Goal: Task Accomplishment & Management: Manage account settings

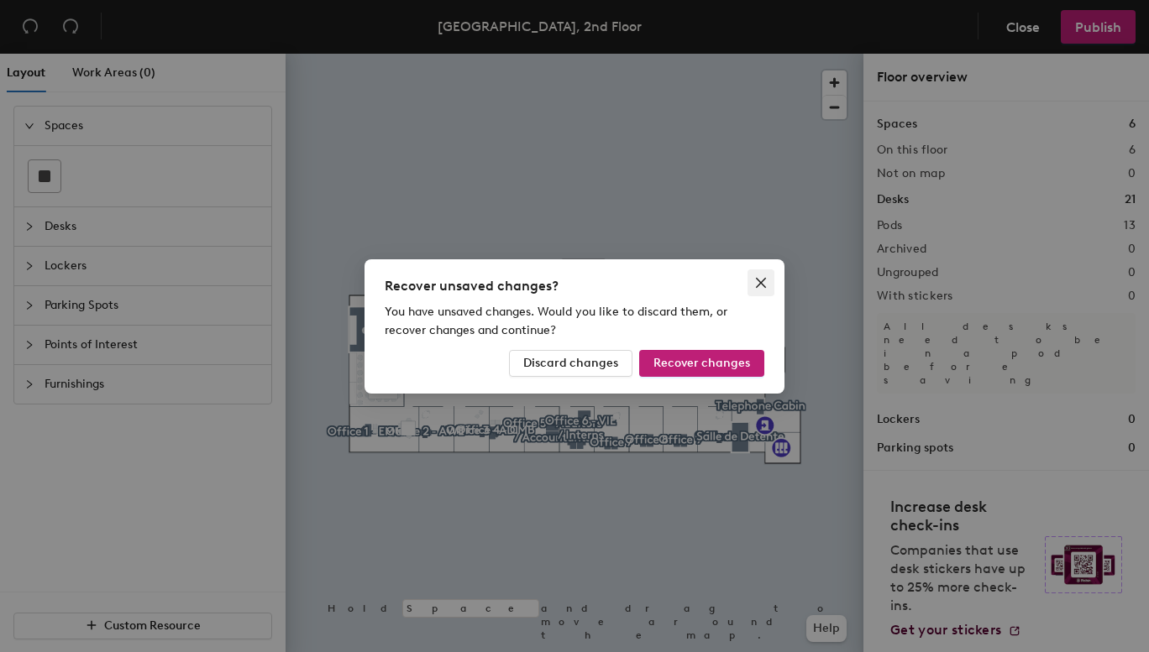
click at [765, 280] on icon "close" at bounding box center [760, 282] width 13 height 13
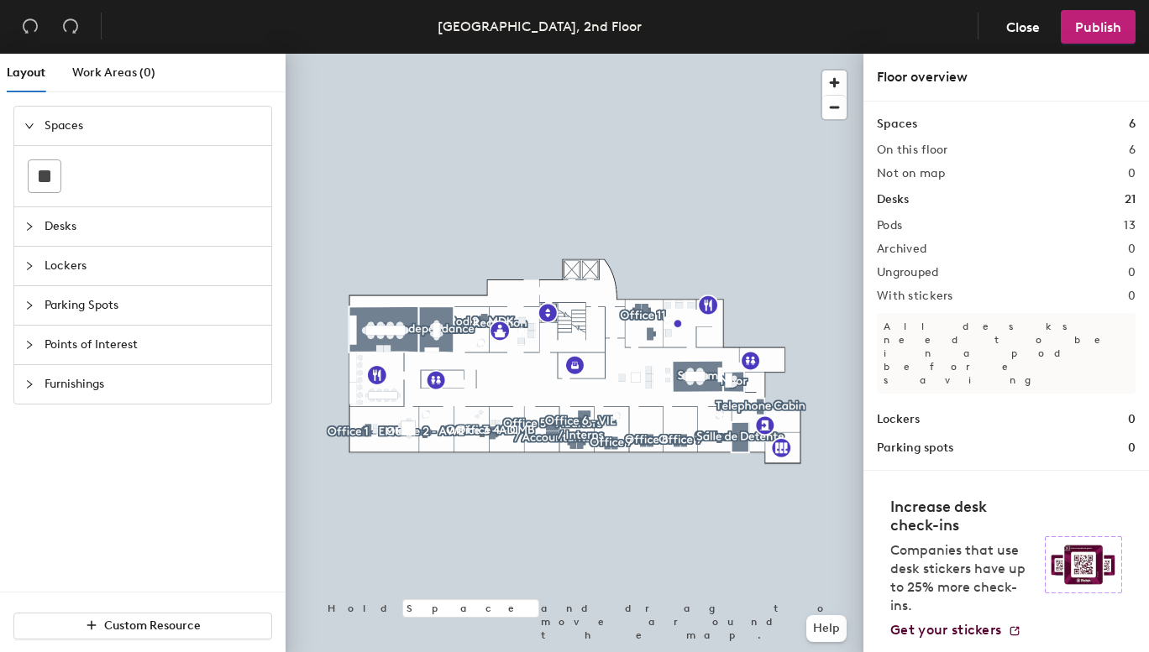
click at [141, 228] on span "Desks" at bounding box center [153, 226] width 217 height 39
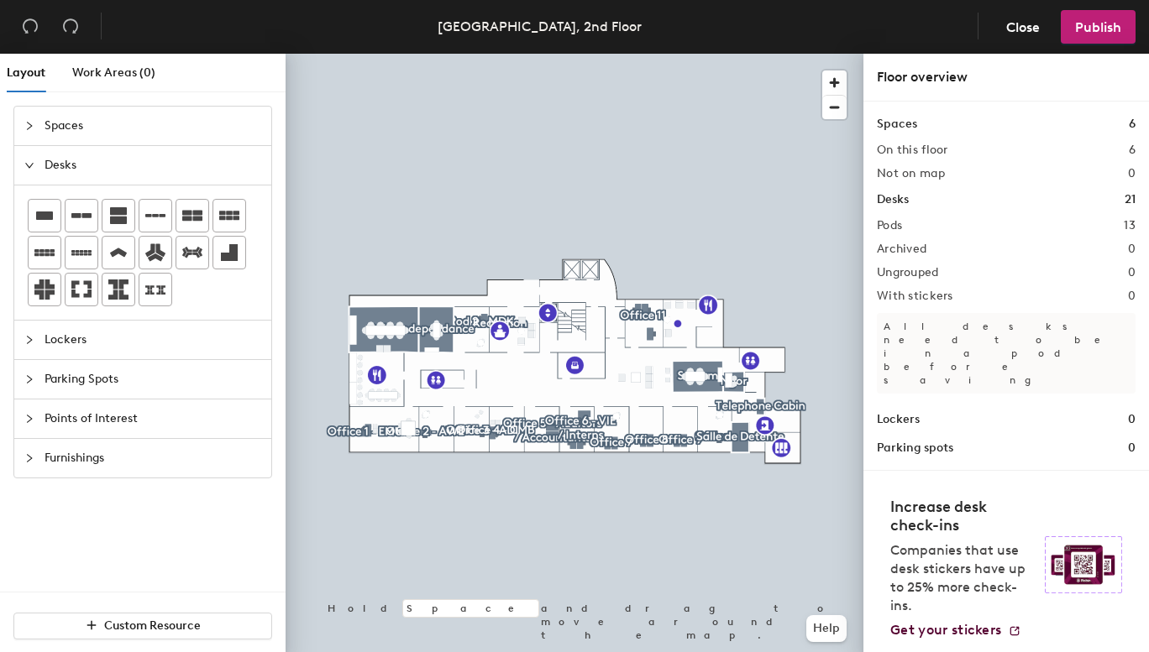
click at [31, 161] on icon "expanded" at bounding box center [29, 165] width 10 height 10
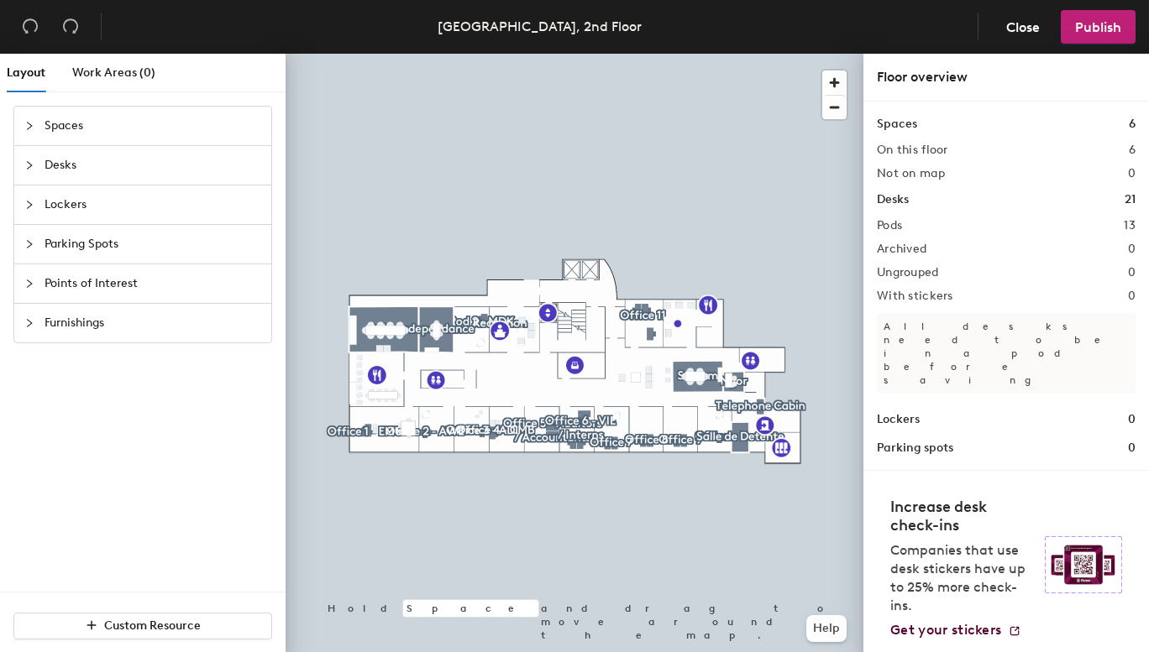
click at [31, 126] on icon "collapsed" at bounding box center [29, 126] width 5 height 8
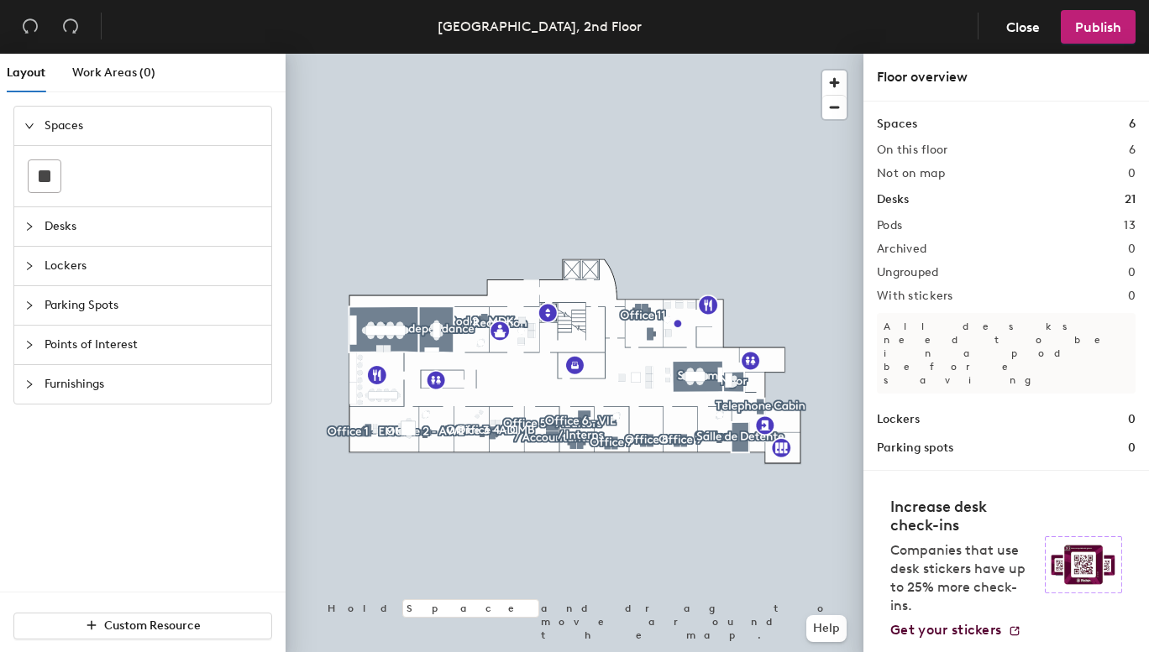
click at [72, 229] on span "Desks" at bounding box center [153, 226] width 217 height 39
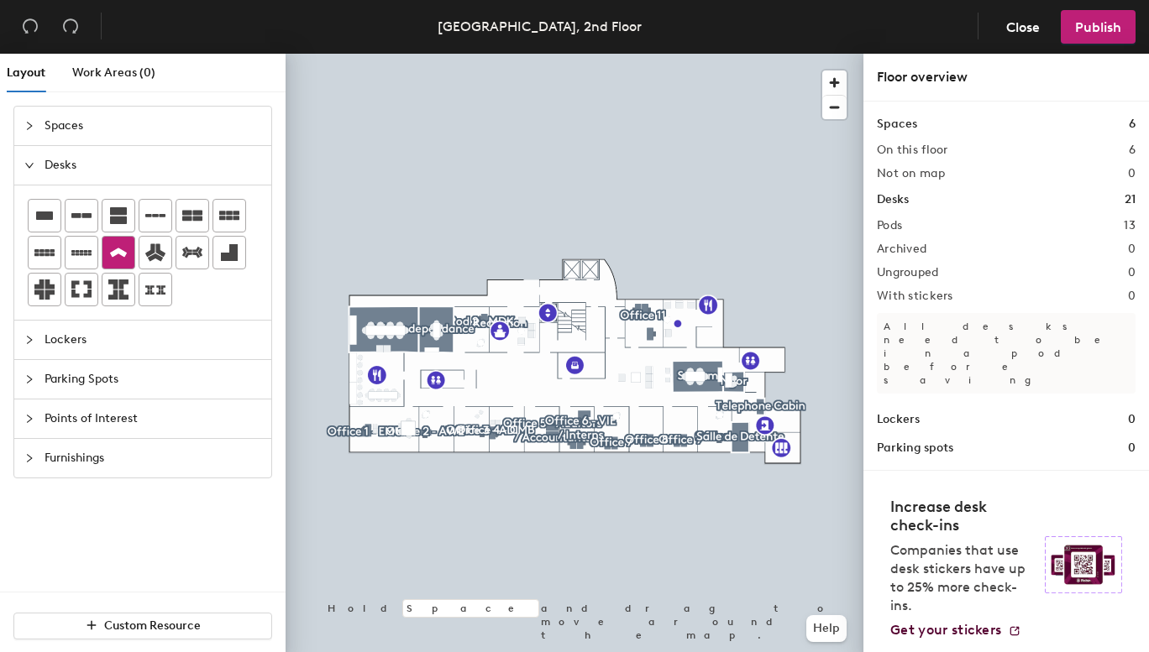
click at [104, 256] on div at bounding box center [118, 253] width 32 height 32
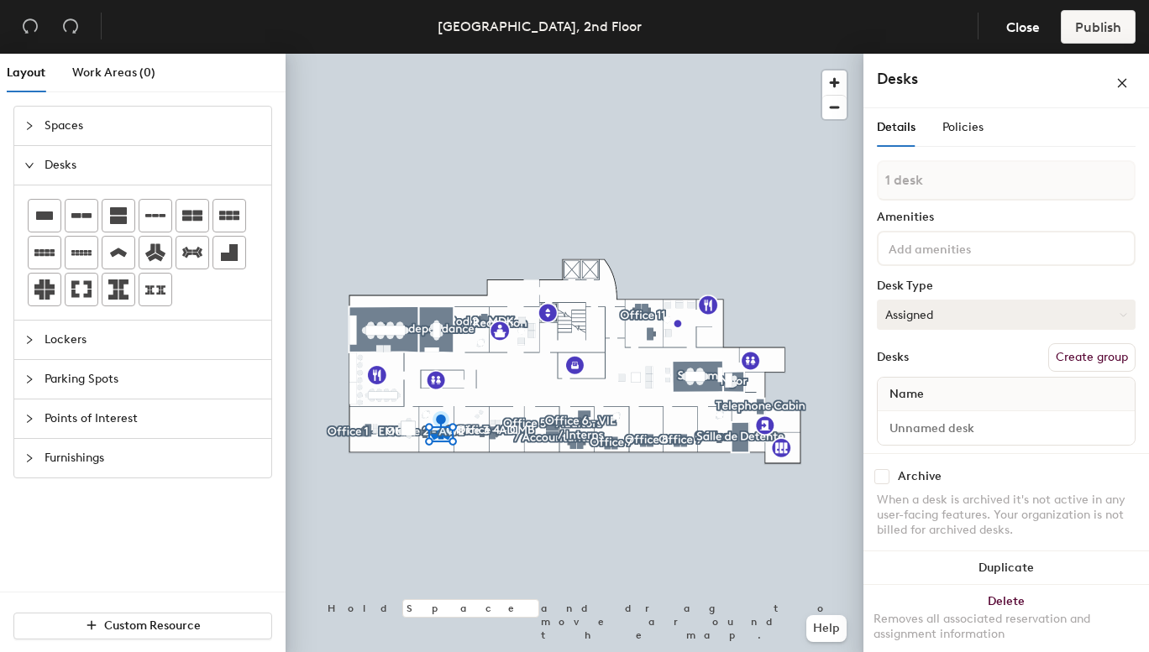
click at [914, 313] on button "Assigned" at bounding box center [1006, 315] width 259 height 30
click at [902, 420] on div "Hoteled" at bounding box center [961, 417] width 168 height 25
click at [950, 395] on div "Name" at bounding box center [1005, 395] width 257 height 34
click at [1124, 82] on icon "close" at bounding box center [1122, 83] width 12 height 12
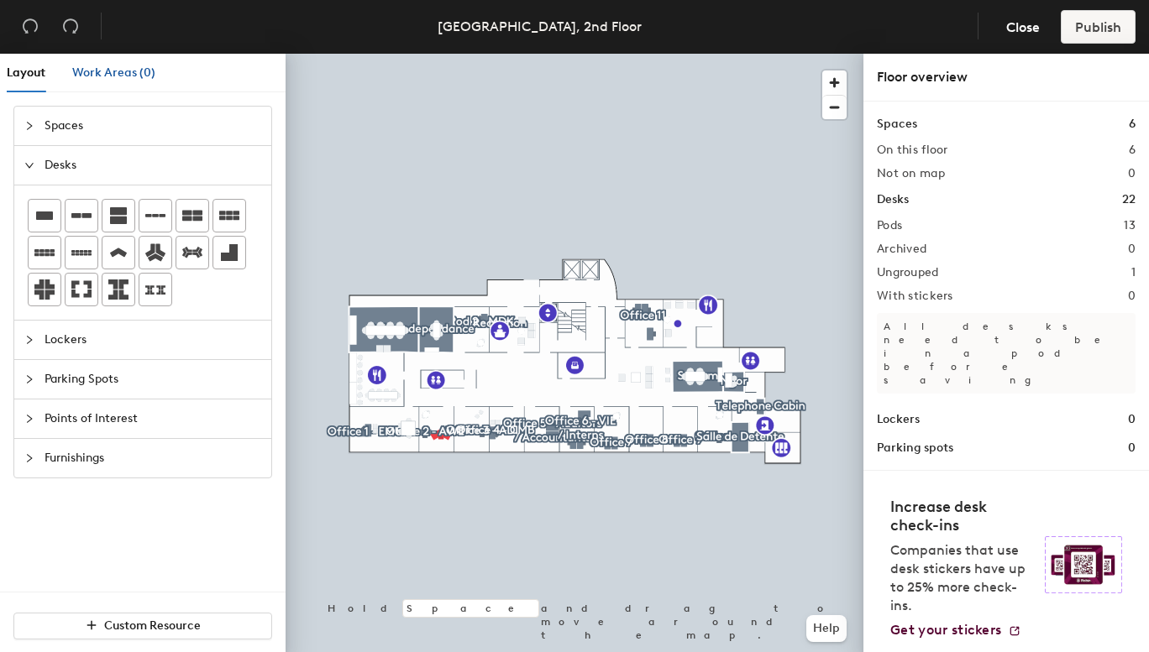
click at [107, 65] on div "Work Areas (0)" at bounding box center [113, 73] width 83 height 18
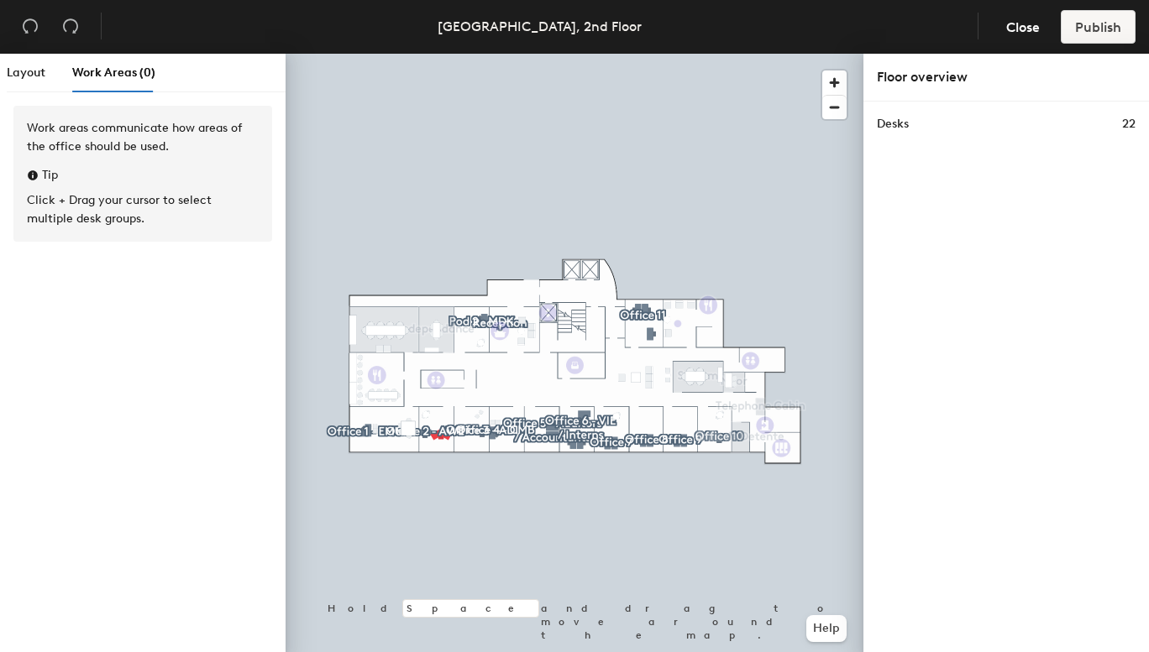
click at [895, 125] on h1 "Desks" at bounding box center [893, 124] width 32 height 18
click at [1146, 105] on div "Desks 22" at bounding box center [1005, 381] width 285 height 558
click at [904, 79] on div "Floor overview" at bounding box center [1006, 77] width 259 height 20
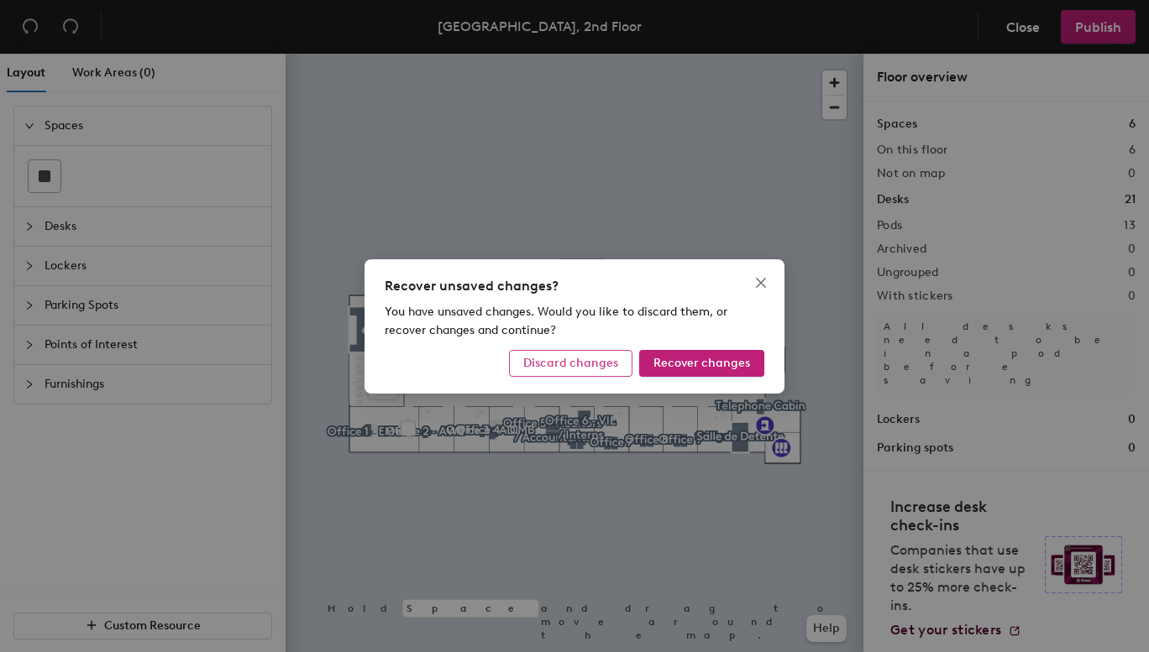
click at [593, 368] on span "Discard changes" at bounding box center [570, 363] width 95 height 14
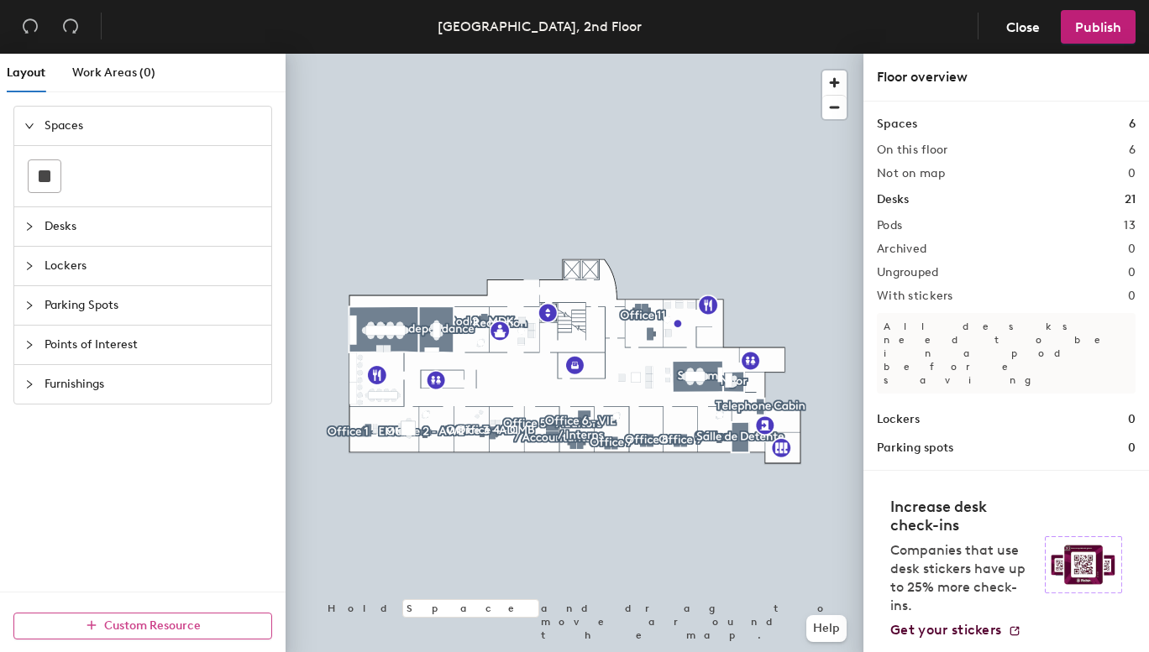
click at [165, 627] on span "Custom Resource" at bounding box center [152, 626] width 97 height 14
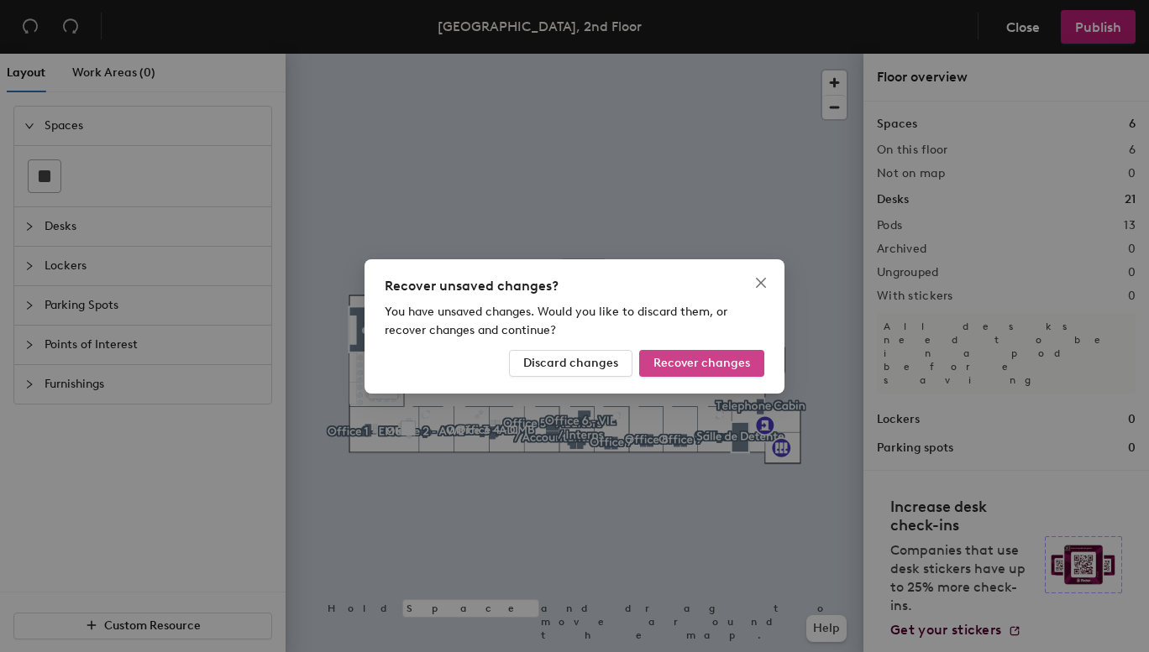
click at [692, 366] on span "Recover changes" at bounding box center [701, 363] width 97 height 14
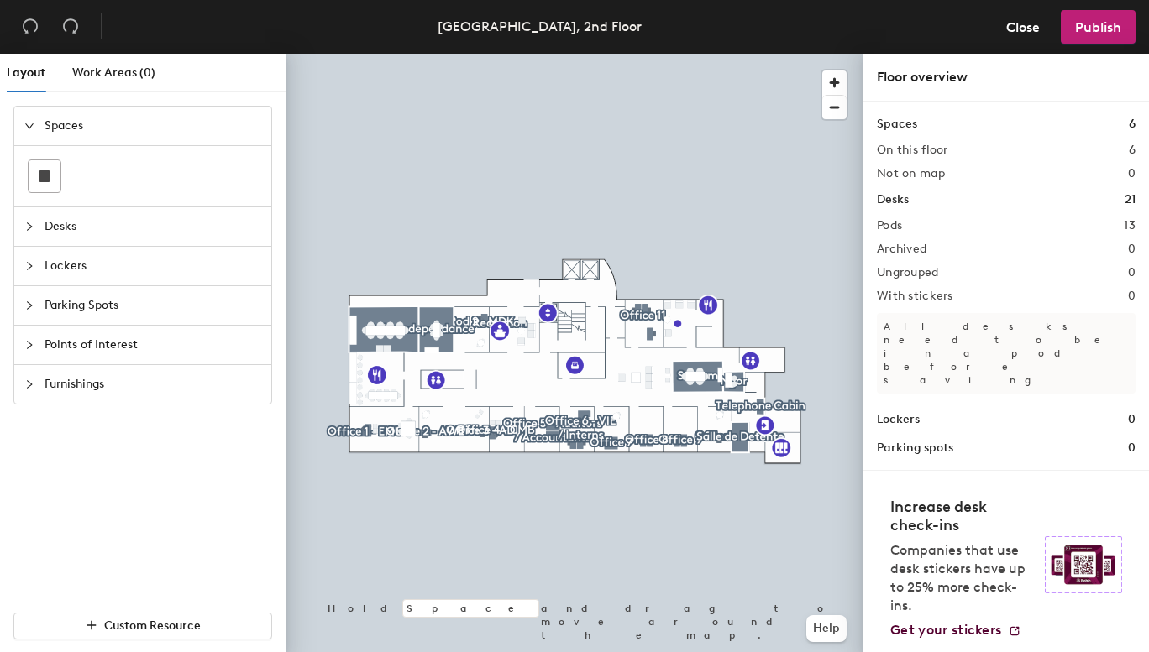
click at [892, 226] on h2 "Pods" at bounding box center [889, 225] width 25 height 13
click at [62, 225] on span "Desks" at bounding box center [153, 226] width 217 height 39
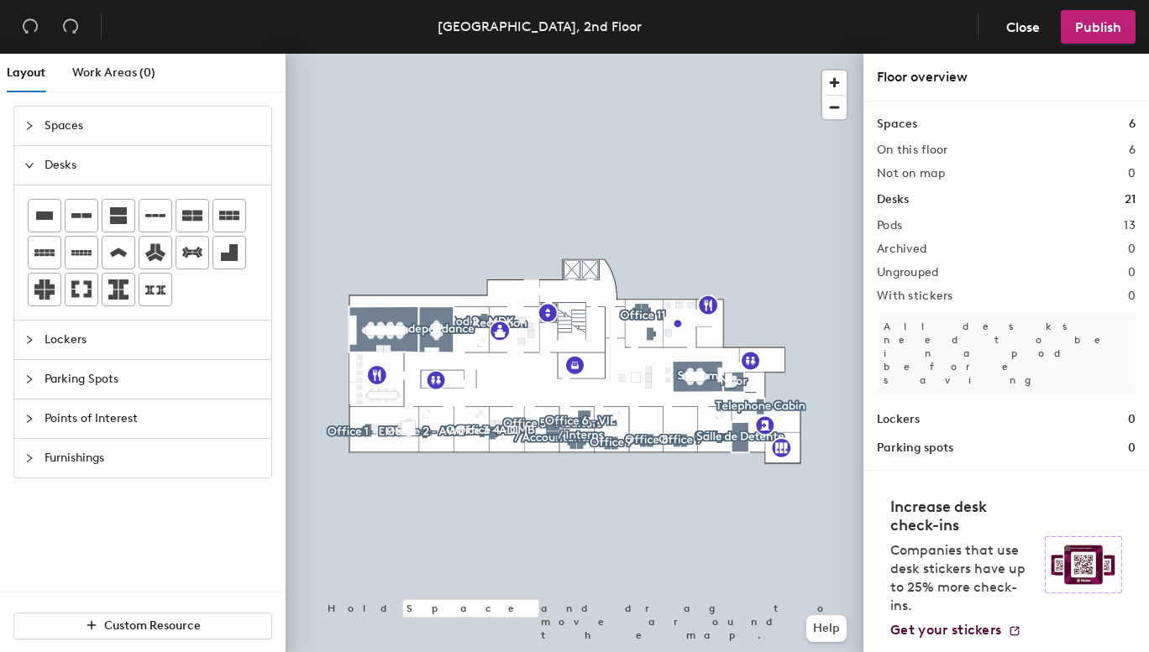
click at [50, 337] on span "Lockers" at bounding box center [153, 340] width 217 height 39
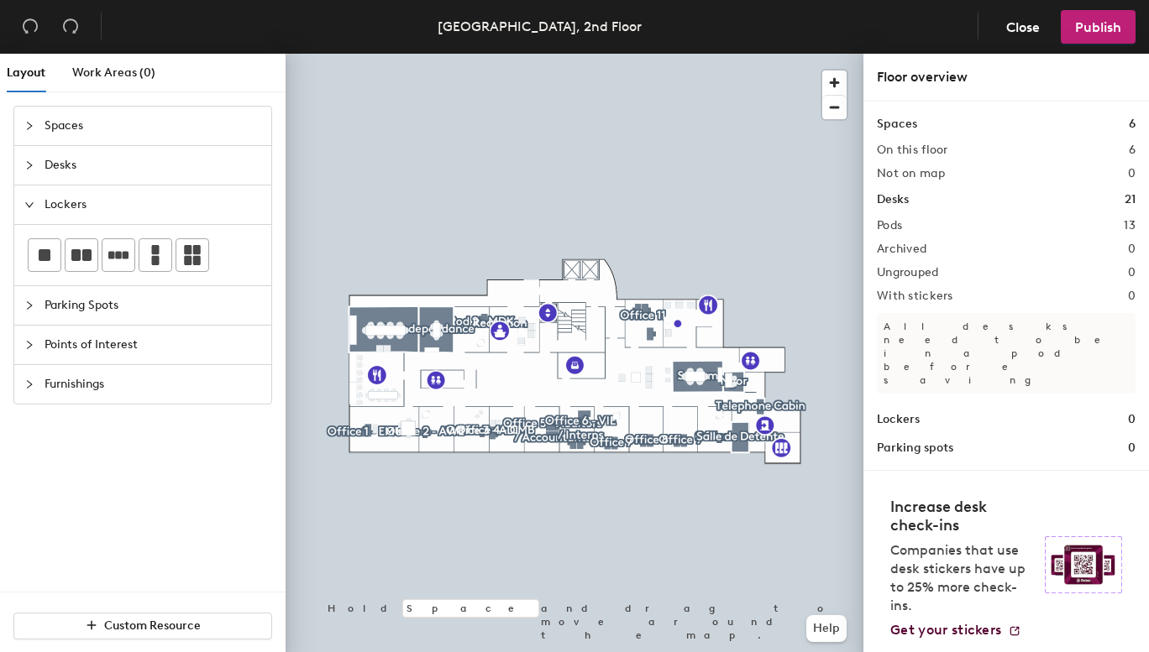
click at [100, 305] on span "Parking Spots" at bounding box center [153, 305] width 217 height 39
click at [89, 348] on span "Points of Interest" at bounding box center [153, 345] width 217 height 39
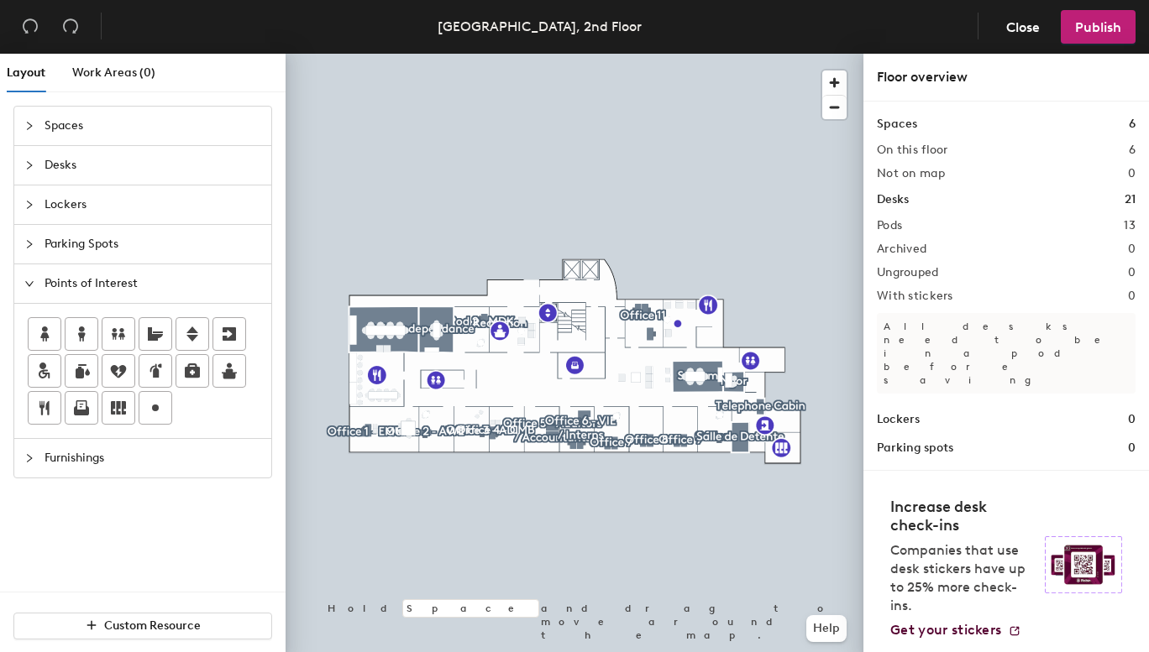
click at [74, 451] on span "Furnishings" at bounding box center [153, 458] width 217 height 39
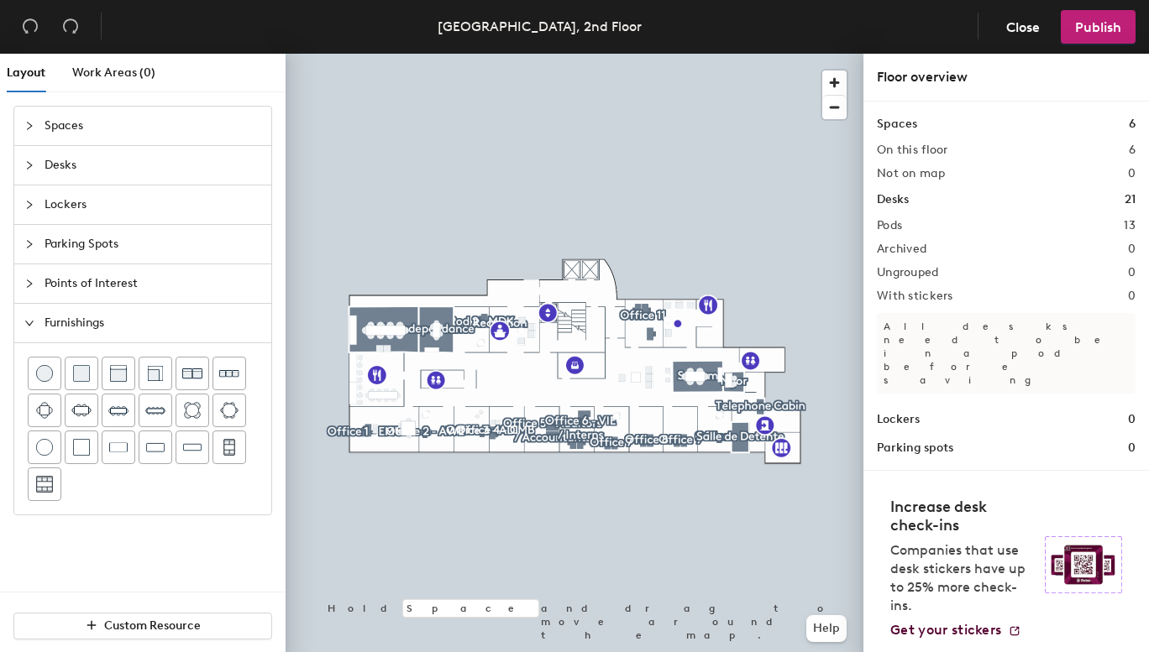
click at [584, 54] on div at bounding box center [574, 54] width 578 height 0
click at [682, 54] on div at bounding box center [574, 54] width 578 height 0
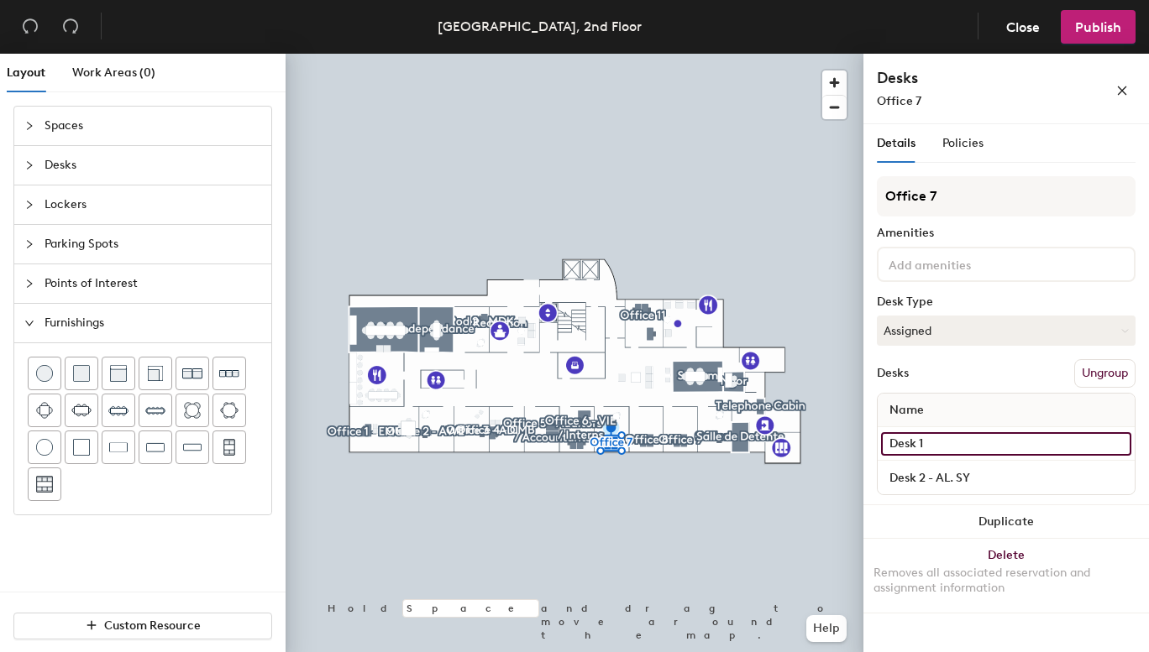
click at [942, 443] on input "Desk 1" at bounding box center [1006, 444] width 250 height 24
type input "[PERSON_NAME]"
click at [1092, 24] on span "Publish" at bounding box center [1098, 27] width 46 height 16
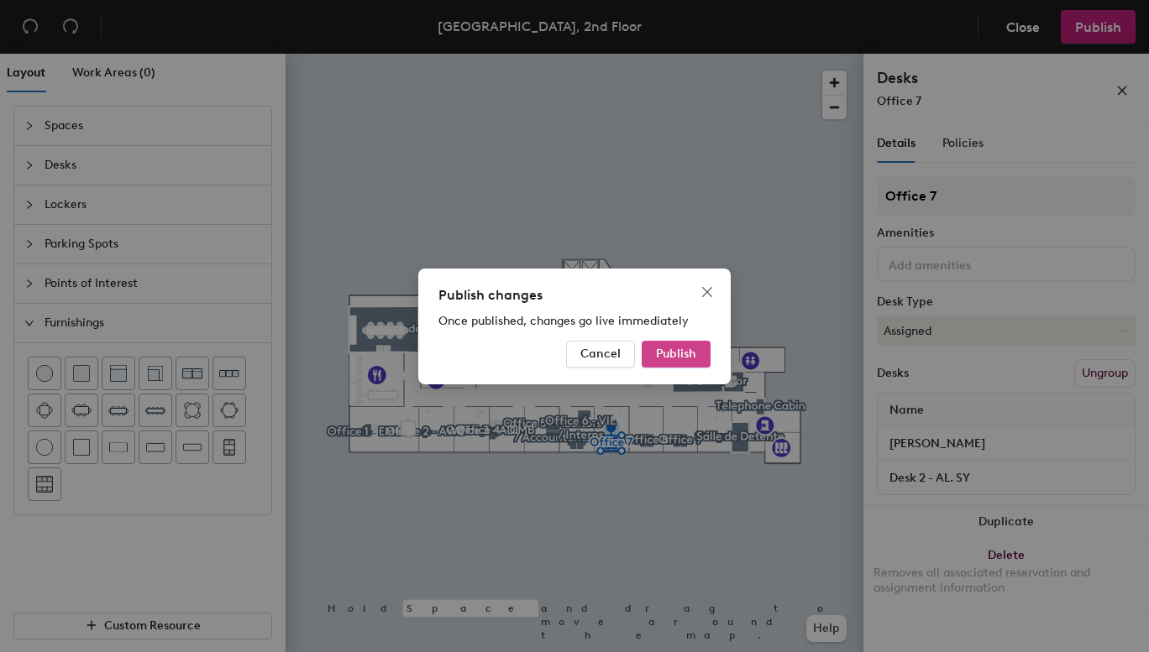
click at [678, 354] on span "Publish" at bounding box center [676, 354] width 40 height 14
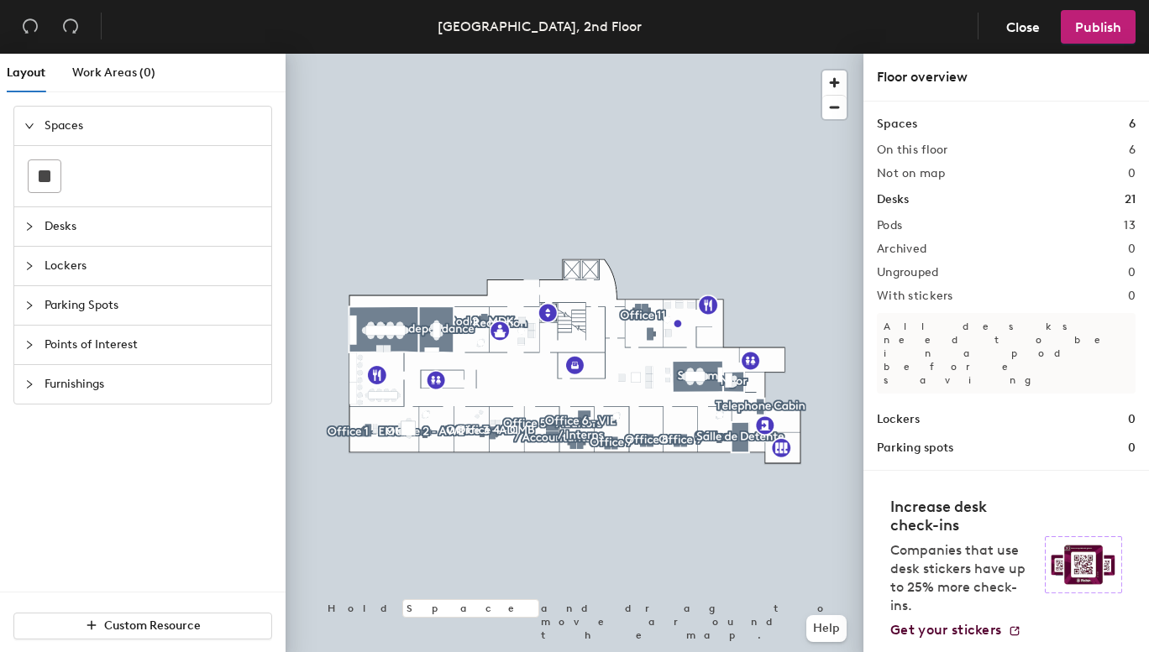
click at [78, 223] on span "Desks" at bounding box center [153, 226] width 217 height 39
